Goal: Task Accomplishment & Management: Use online tool/utility

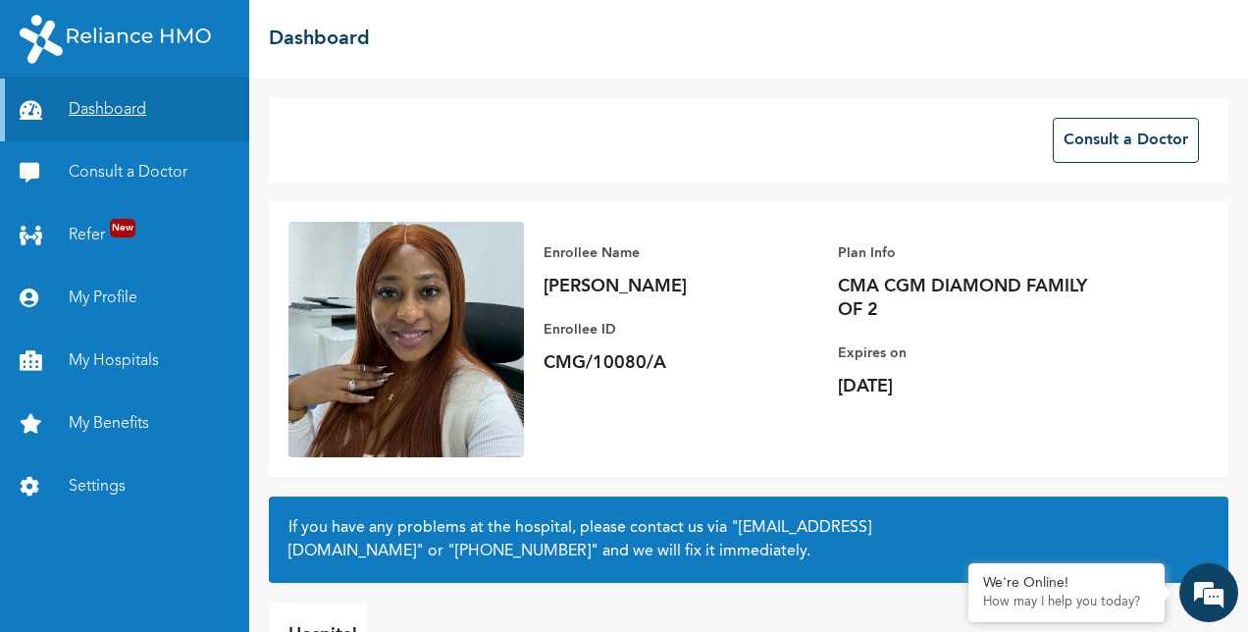
click at [129, 93] on link "Dashboard" at bounding box center [124, 109] width 249 height 63
click at [112, 112] on link "Dashboard" at bounding box center [124, 109] width 249 height 63
click at [98, 173] on link "Consult a Doctor" at bounding box center [124, 172] width 249 height 63
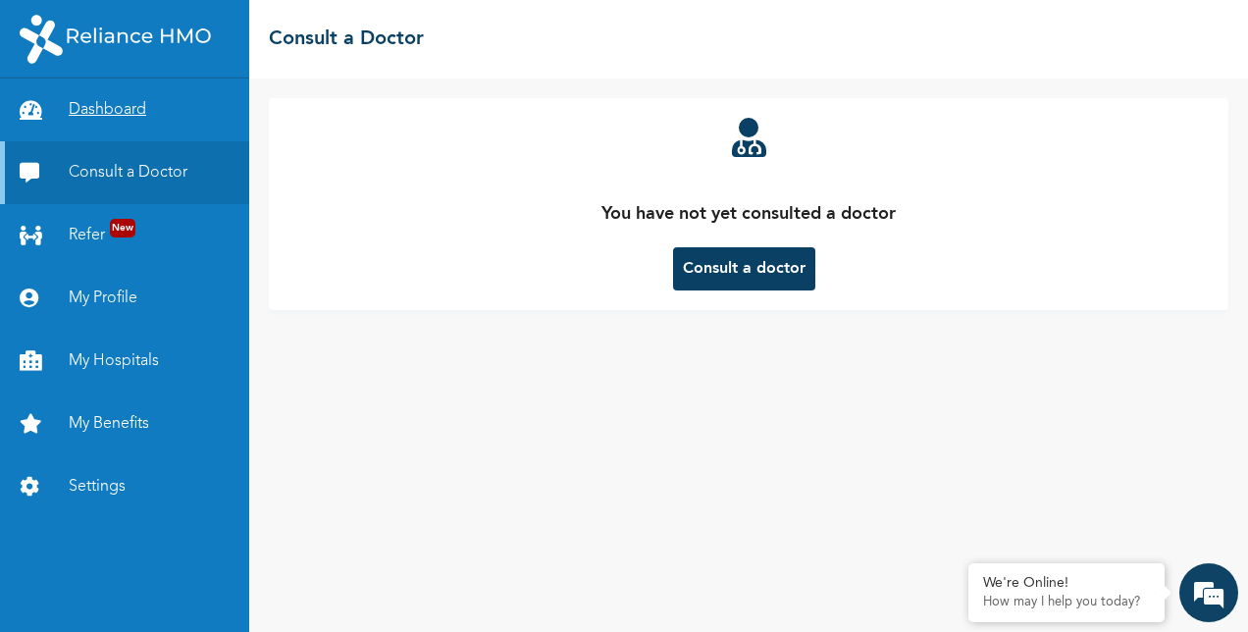
click at [114, 105] on link "Dashboard" at bounding box center [124, 109] width 249 height 63
